Goal: Information Seeking & Learning: Learn about a topic

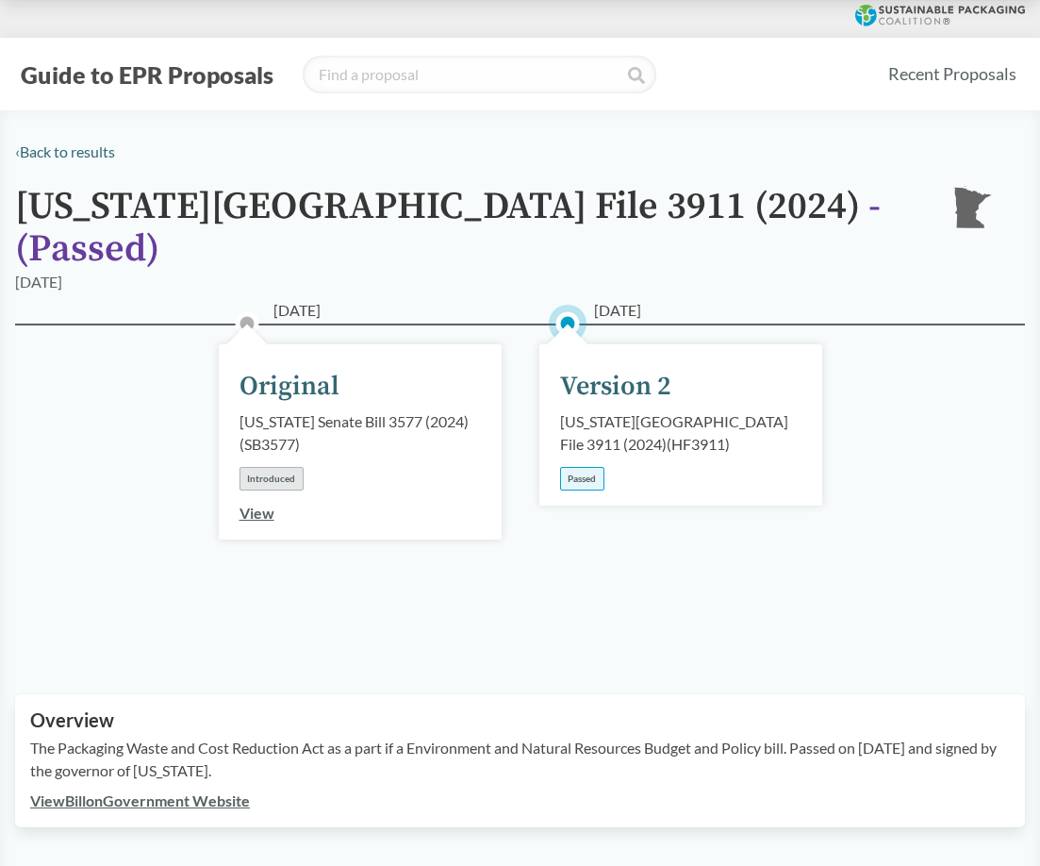
drag, startPoint x: 499, startPoint y: 206, endPoint x: 557, endPoint y: 212, distance: 58.8
click at [519, 206] on h1 "[US_STATE] House File 3911 (2024) - ( Passed )" at bounding box center [467, 228] width 905 height 85
click at [610, 217] on span "- ( Passed )" at bounding box center [448, 228] width 866 height 90
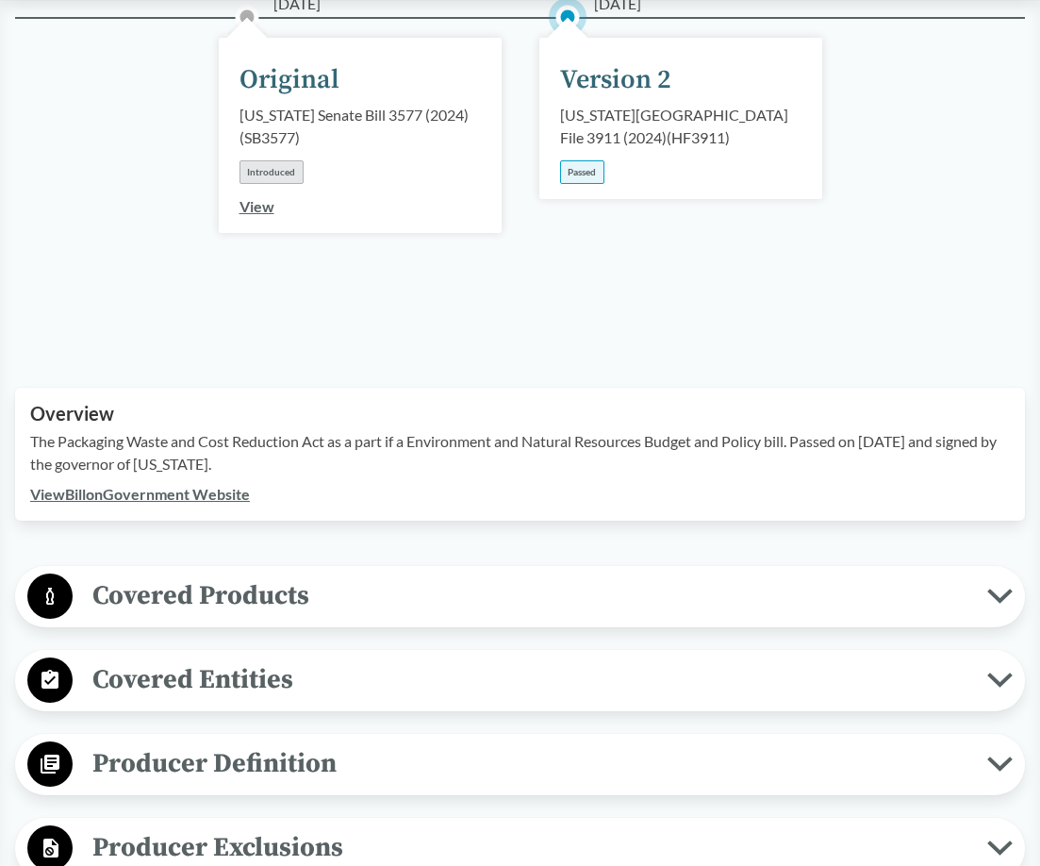
scroll to position [314, 0]
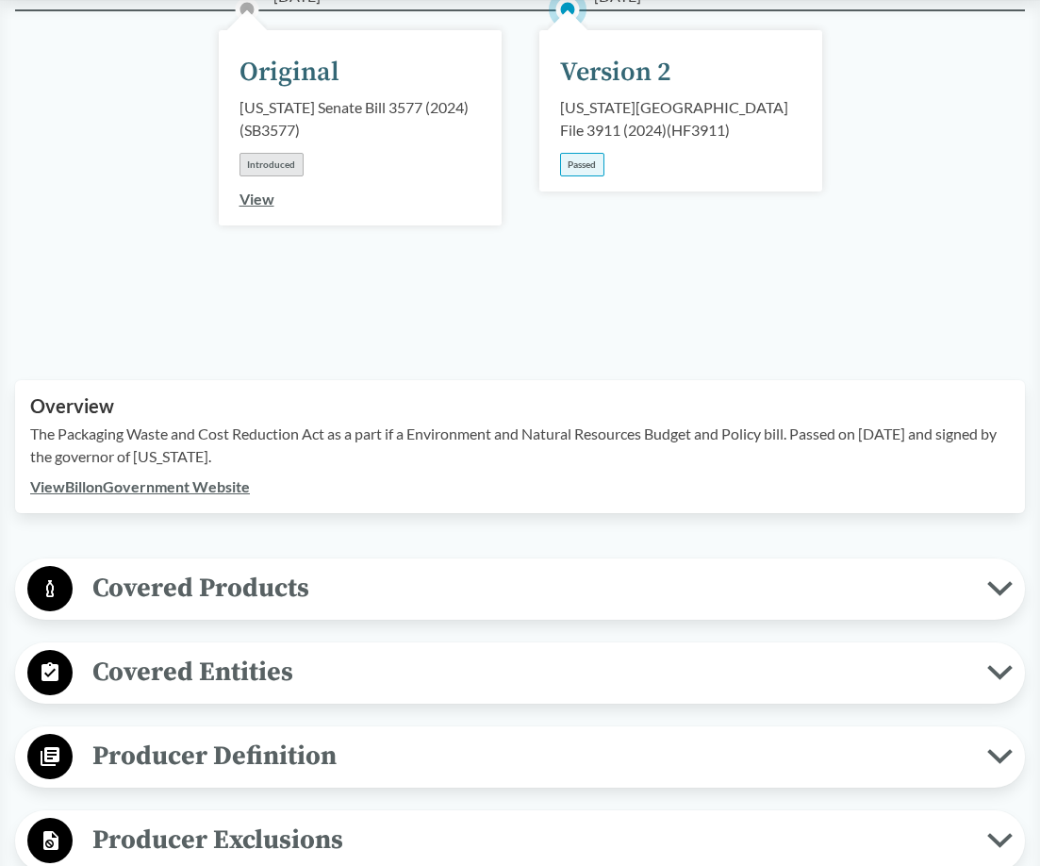
click at [571, 153] on div "Passed" at bounding box center [582, 165] width 44 height 24
click at [612, 96] on div "[US_STATE][GEOGRAPHIC_DATA] File 3911 (2024) ( HF3911 )" at bounding box center [680, 118] width 241 height 45
click at [682, 97] on div "[US_STATE][GEOGRAPHIC_DATA] File 3911 (2024) ( HF3911 )" at bounding box center [680, 118] width 241 height 45
click at [619, 111] on div "[US_STATE][GEOGRAPHIC_DATA] File 3911 (2024) ( HF3911 )" at bounding box center [680, 118] width 241 height 45
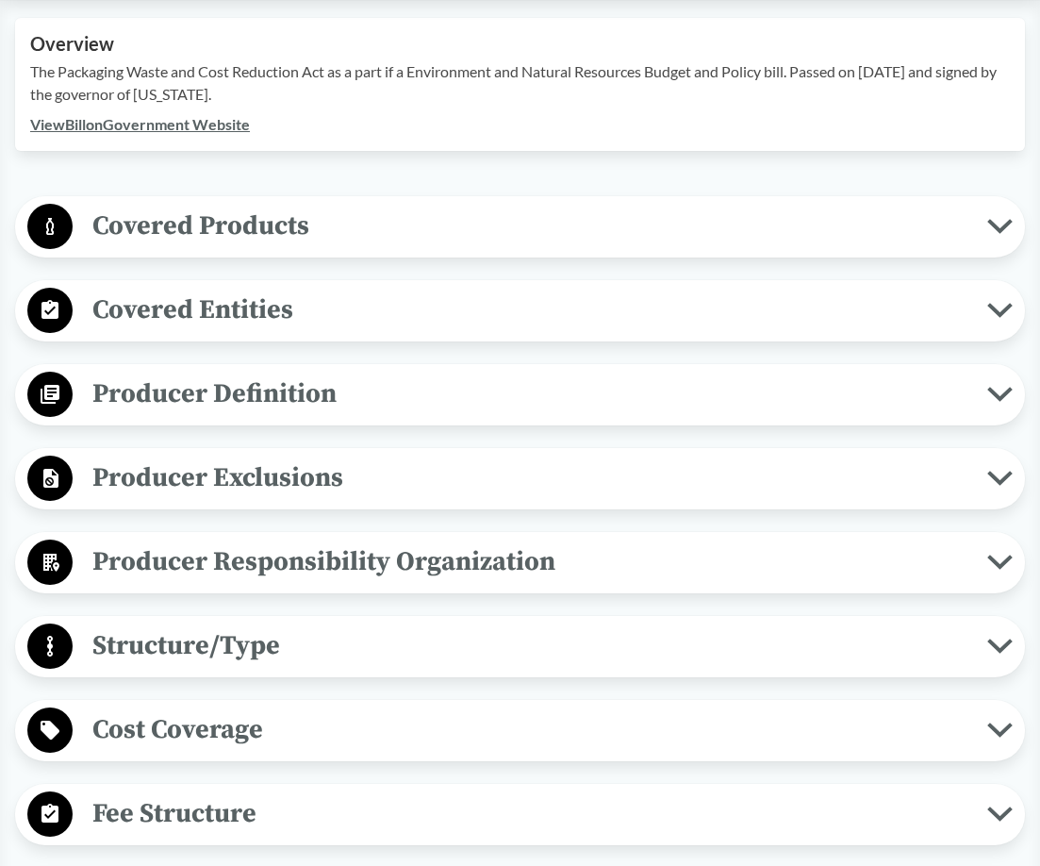
scroll to position [629, 0]
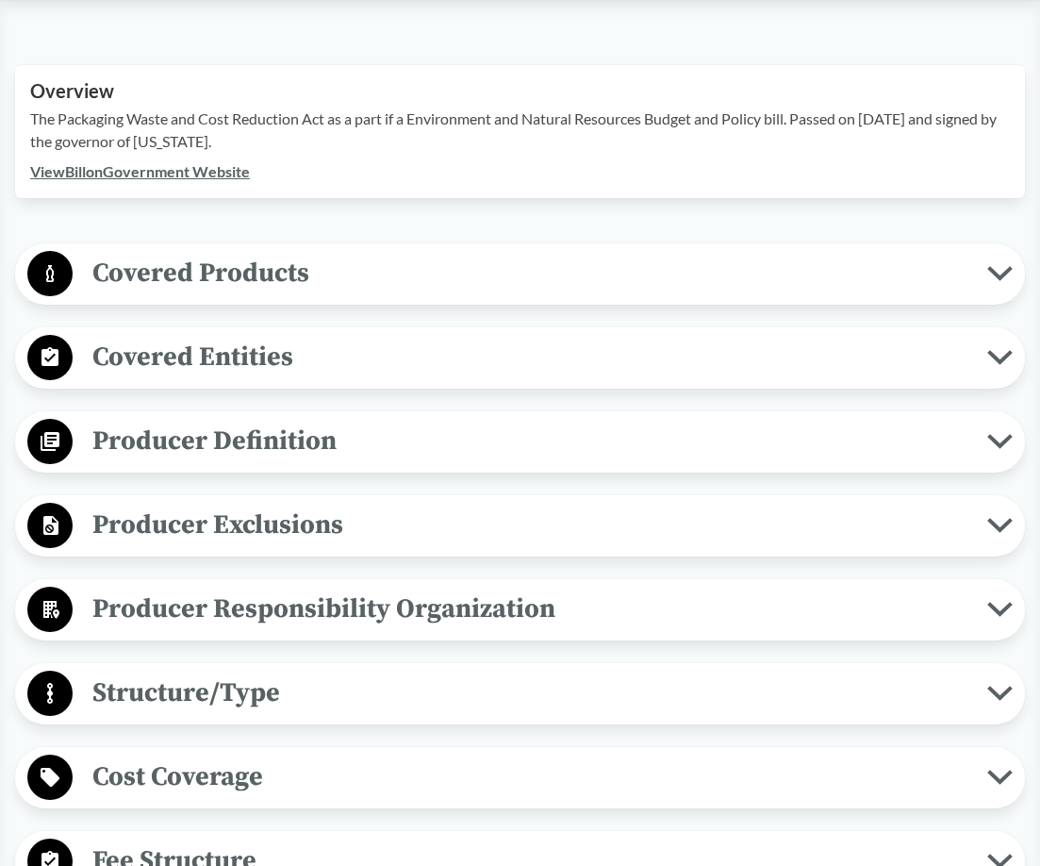
click at [355, 252] on span "Covered Products" at bounding box center [530, 273] width 915 height 42
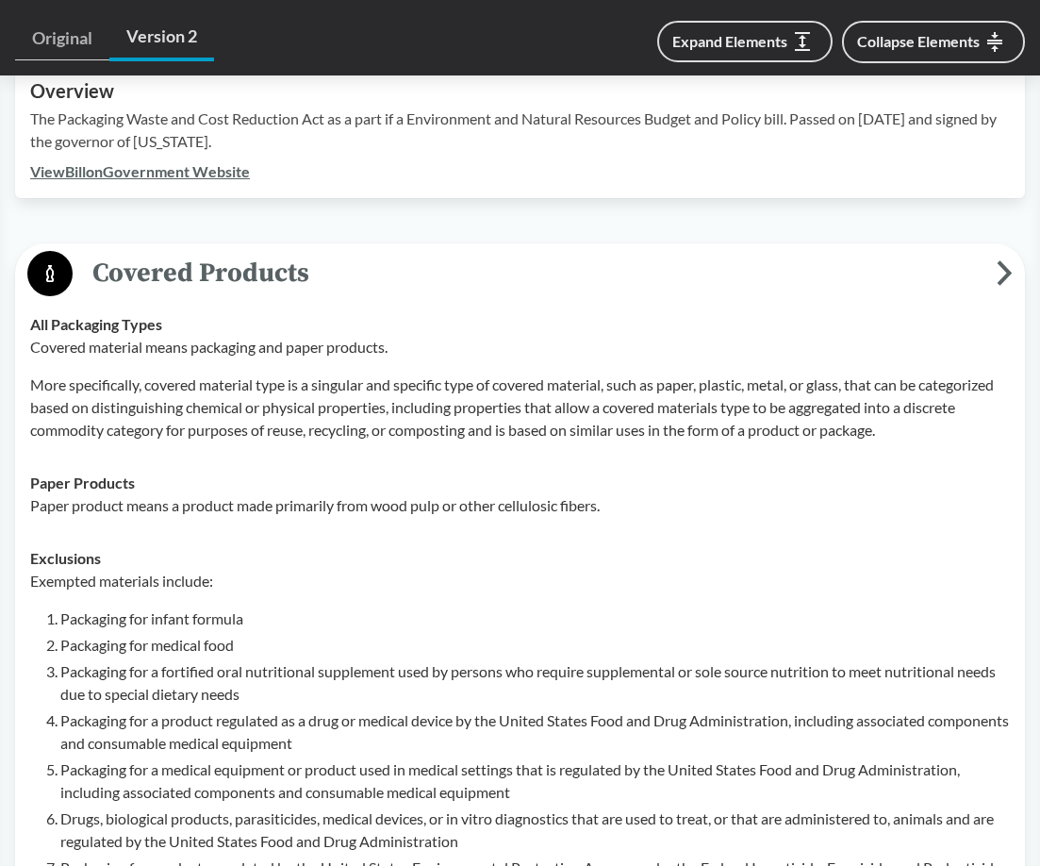
scroll to position [943, 0]
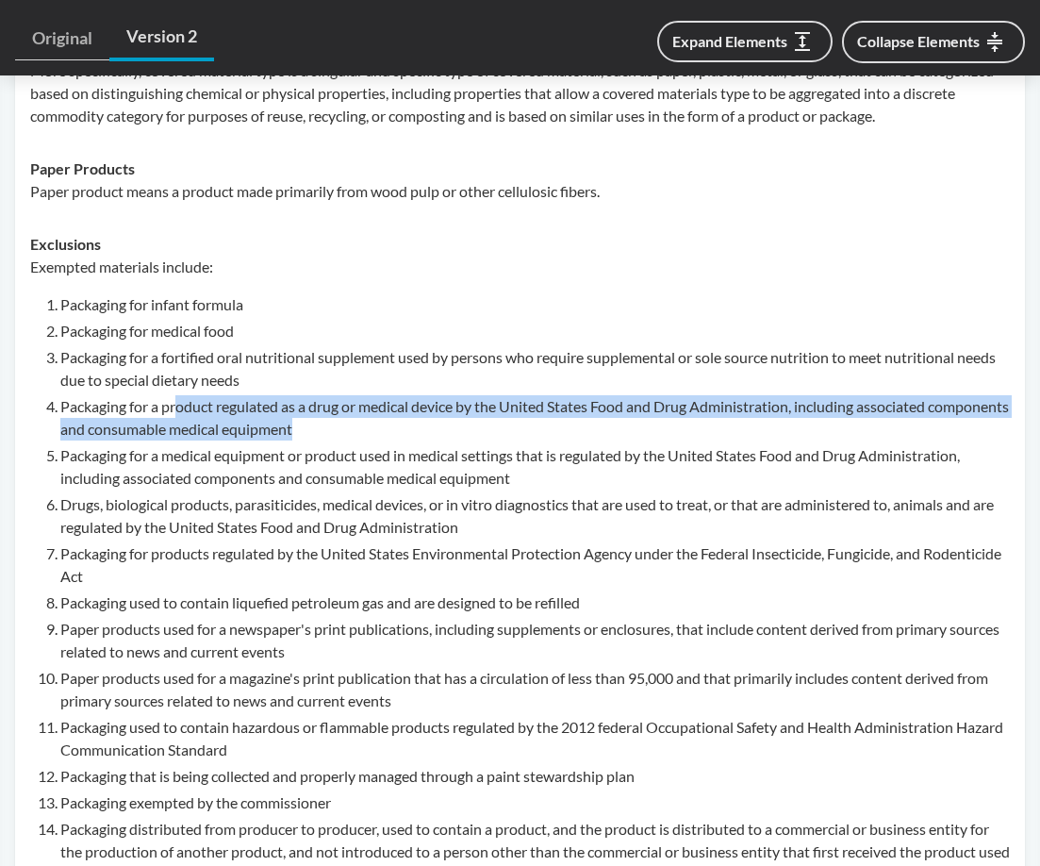
drag, startPoint x: 391, startPoint y: 401, endPoint x: 177, endPoint y: 381, distance: 214.9
click at [177, 395] on li "Packaging for a product regulated as a drug or medical device by the United Sta…" at bounding box center [534, 417] width 949 height 45
click at [190, 395] on li "Packaging for a product regulated as a drug or medical device by the United Sta…" at bounding box center [534, 417] width 949 height 45
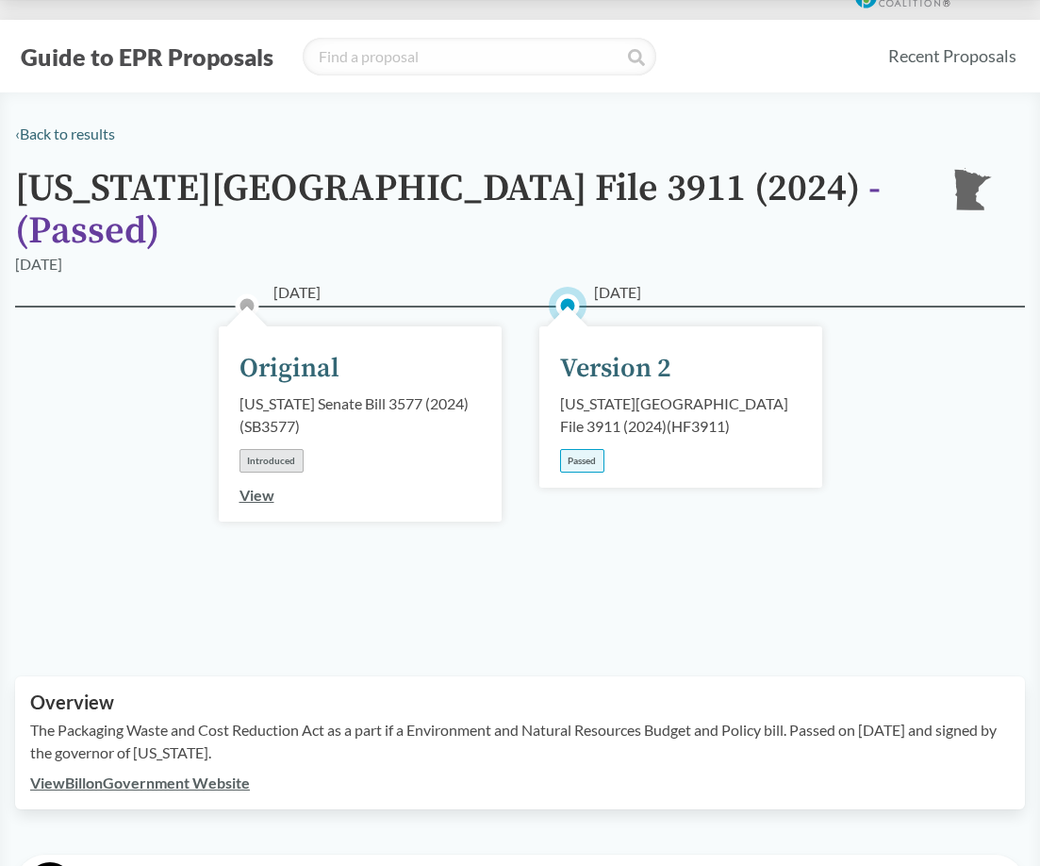
scroll to position [0, 0]
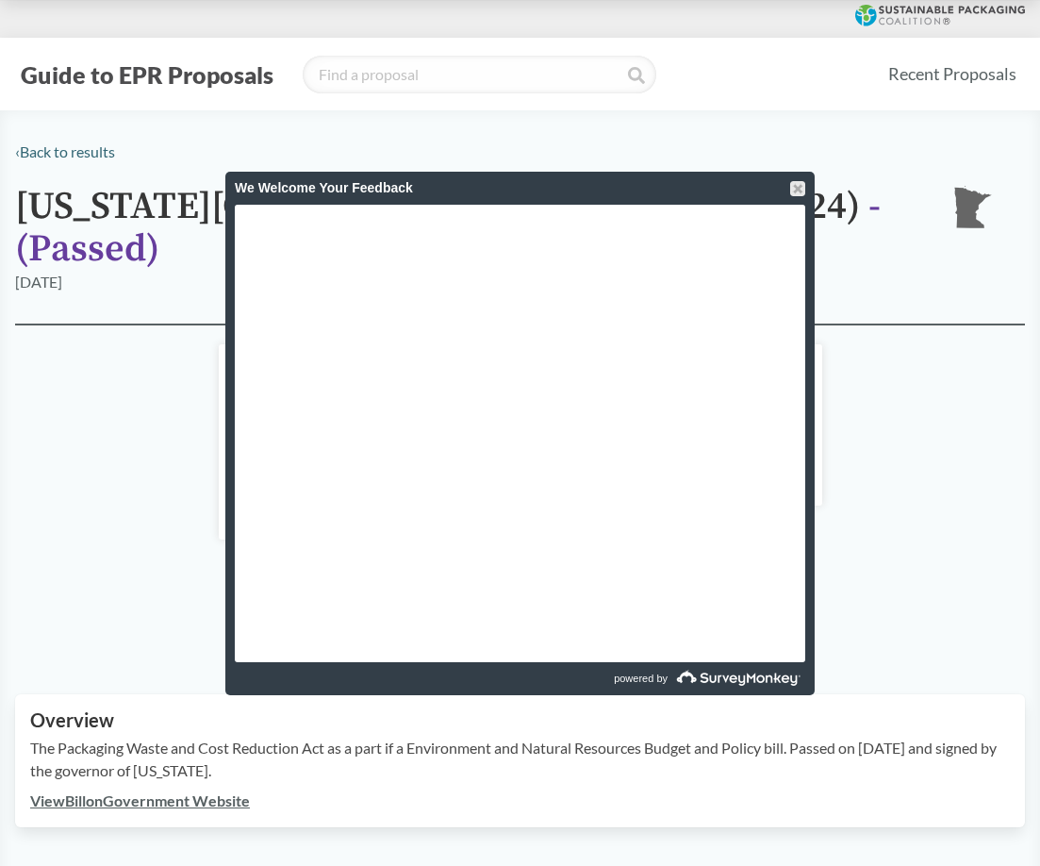
click at [918, 562] on div "[DATE] Original [US_STATE] Senate Bill 3577 (2024) ( SB3577 ) Introduced View […" at bounding box center [520, 485] width 1010 height 325
click at [800, 182] on div at bounding box center [797, 188] width 15 height 15
